Goal: Information Seeking & Learning: Find specific page/section

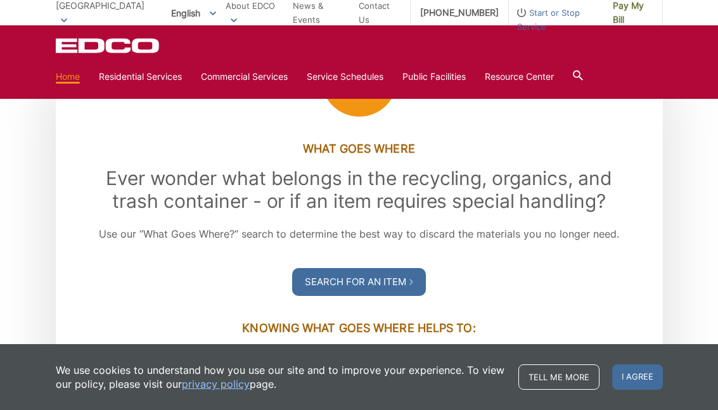
scroll to position [1394, 0]
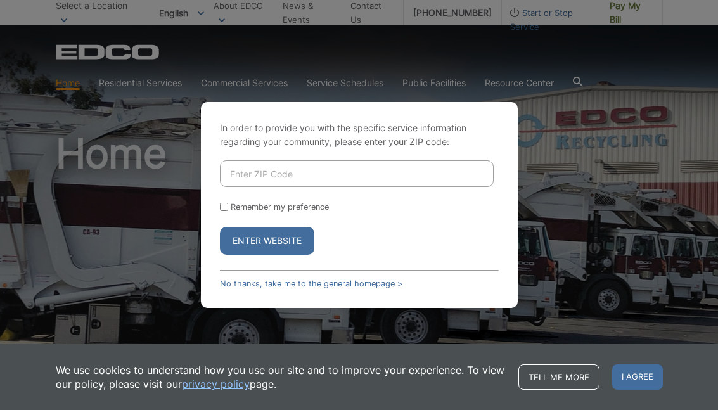
click at [313, 187] on input "Enter ZIP Code" at bounding box center [357, 173] width 274 height 27
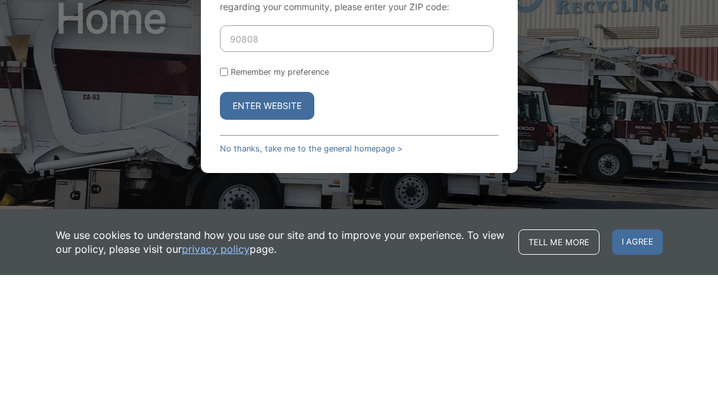
type input "90808"
click at [292, 227] on button "Enter Website" at bounding box center [267, 241] width 94 height 28
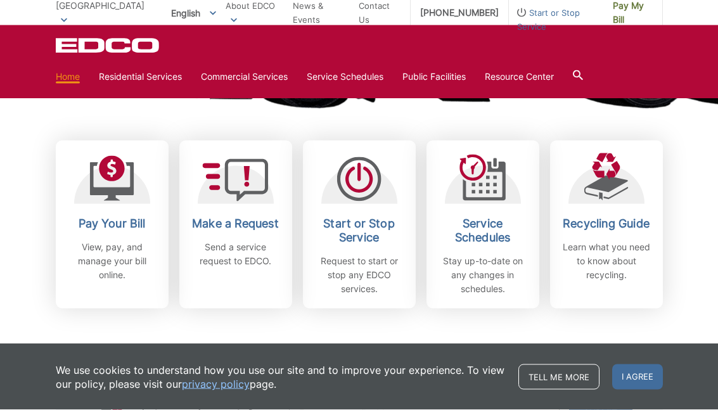
scroll to position [329, 0]
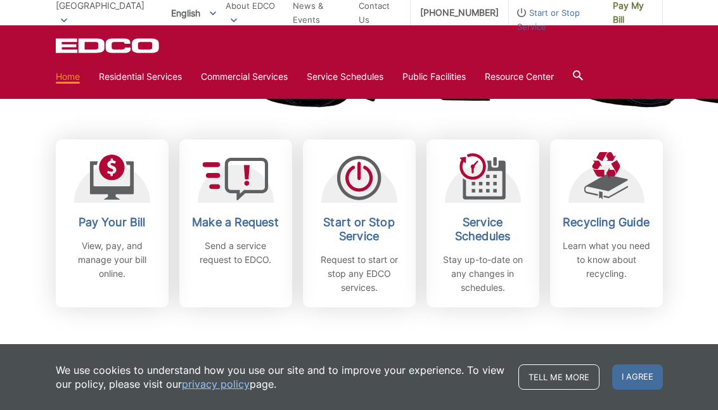
click at [473, 271] on p "Stay up-to-date on any changes in schedules." at bounding box center [483, 274] width 94 height 42
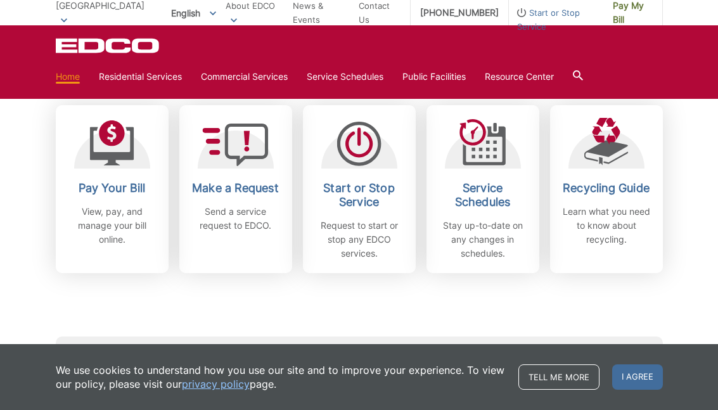
click at [71, 76] on link "Home" at bounding box center [68, 77] width 24 height 14
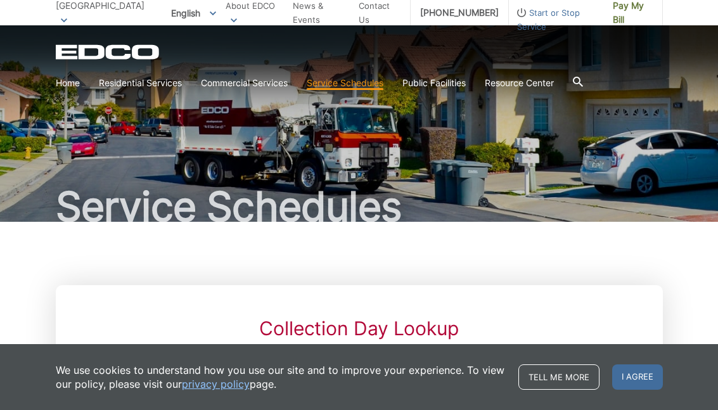
click at [318, 17] on link "News & Events" at bounding box center [321, 13] width 56 height 28
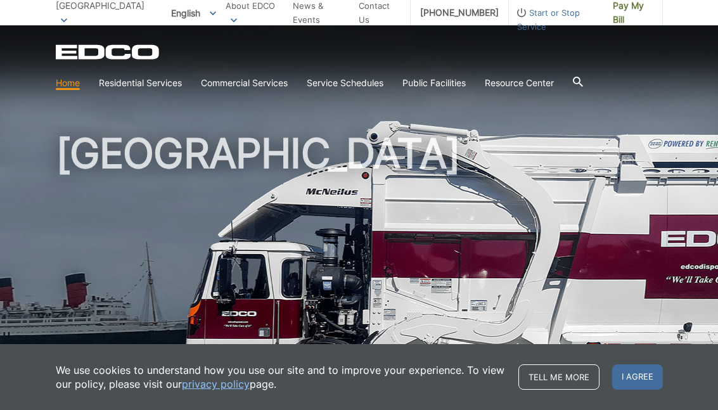
click at [583, 79] on icon at bounding box center [578, 82] width 10 height 10
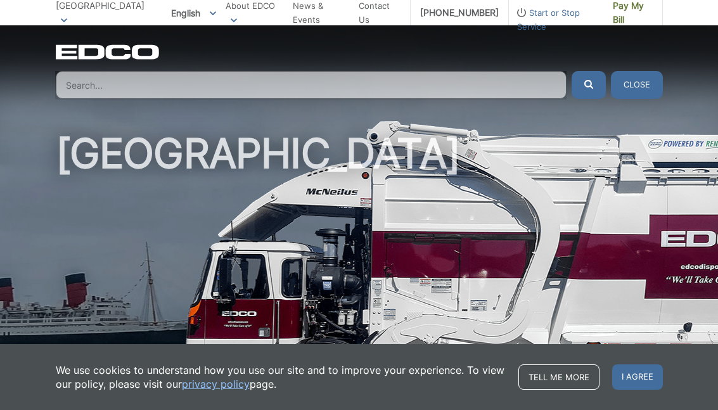
click at [81, 87] on input "Search" at bounding box center [311, 85] width 511 height 28
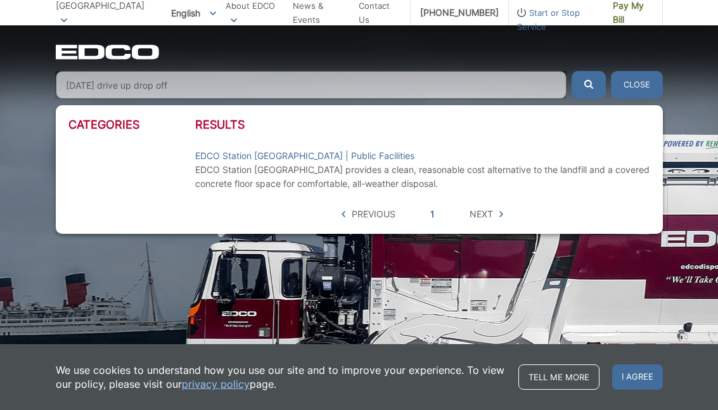
type input "Saturday drive up drop off"
click at [588, 85] on button "submit" at bounding box center [588, 85] width 34 height 28
click at [481, 217] on span "Next" at bounding box center [480, 214] width 23 height 14
click at [592, 84] on icon "submit" at bounding box center [588, 84] width 9 height 9
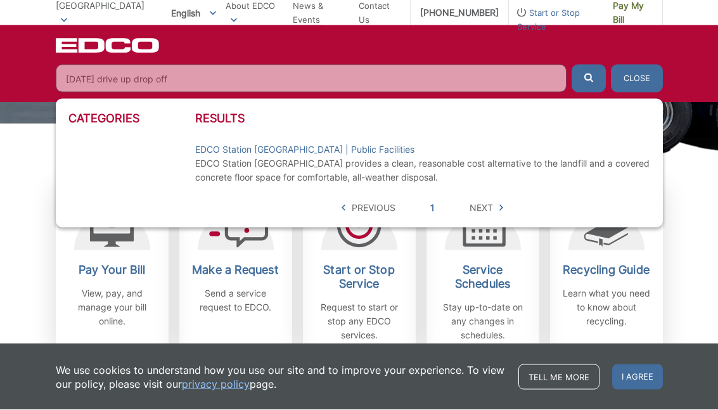
scroll to position [281, 0]
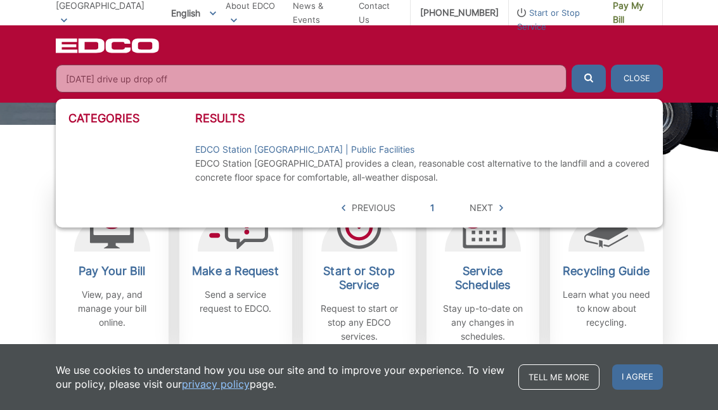
click at [601, 274] on h2 "Recycling Guide" at bounding box center [606, 271] width 94 height 14
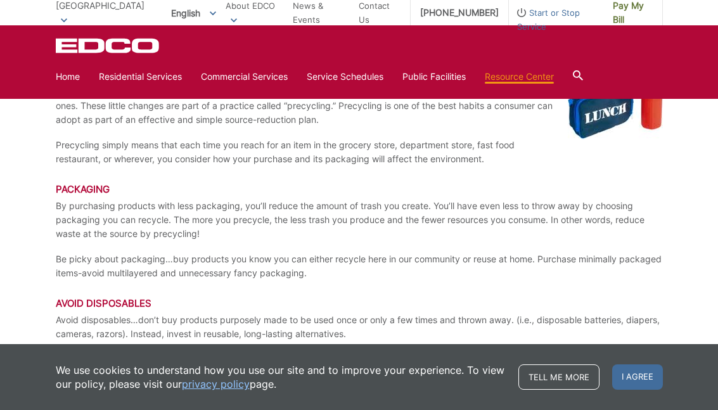
scroll to position [2223, 0]
